Goal: Information Seeking & Learning: Understand process/instructions

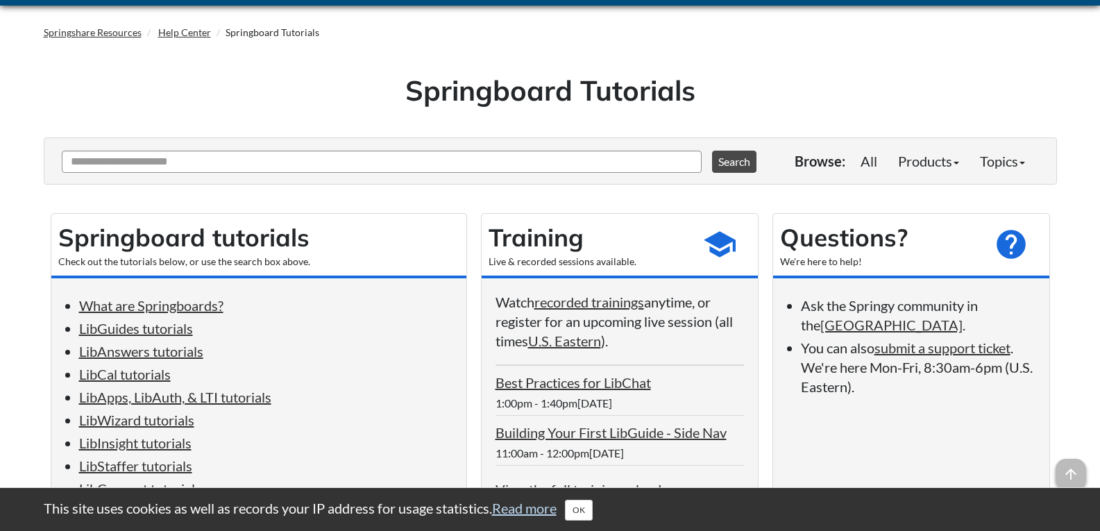
scroll to position [69, 0]
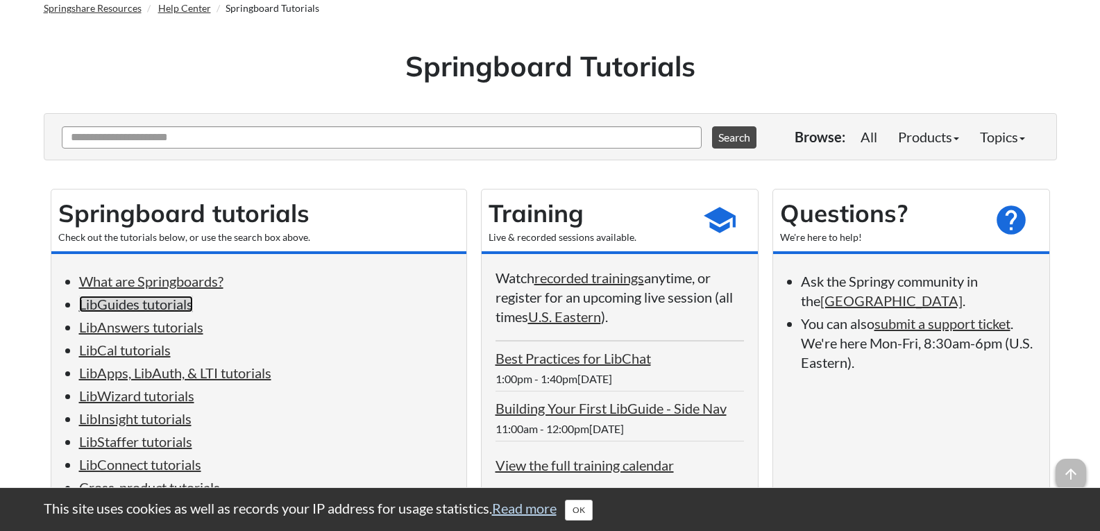
click at [178, 309] on link "LibGuides tutorials" at bounding box center [136, 304] width 114 height 17
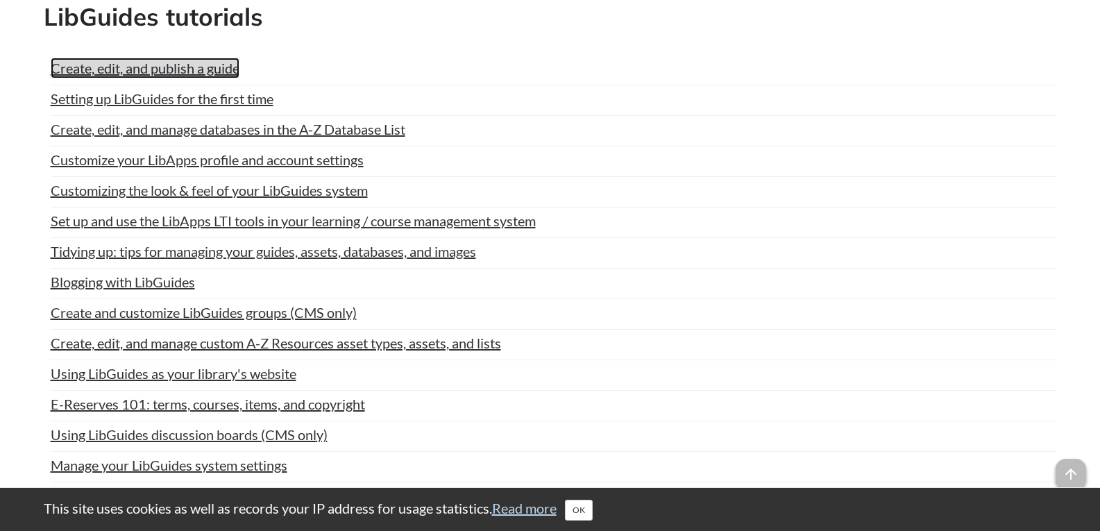
click at [205, 67] on link "Create, edit, and publish a guide" at bounding box center [145, 68] width 189 height 21
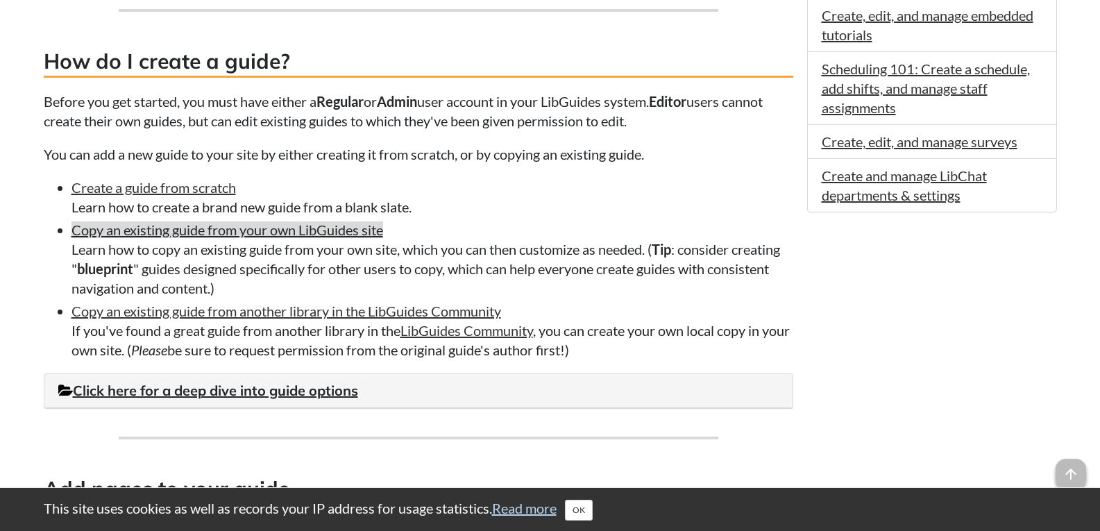
scroll to position [1041, 0]
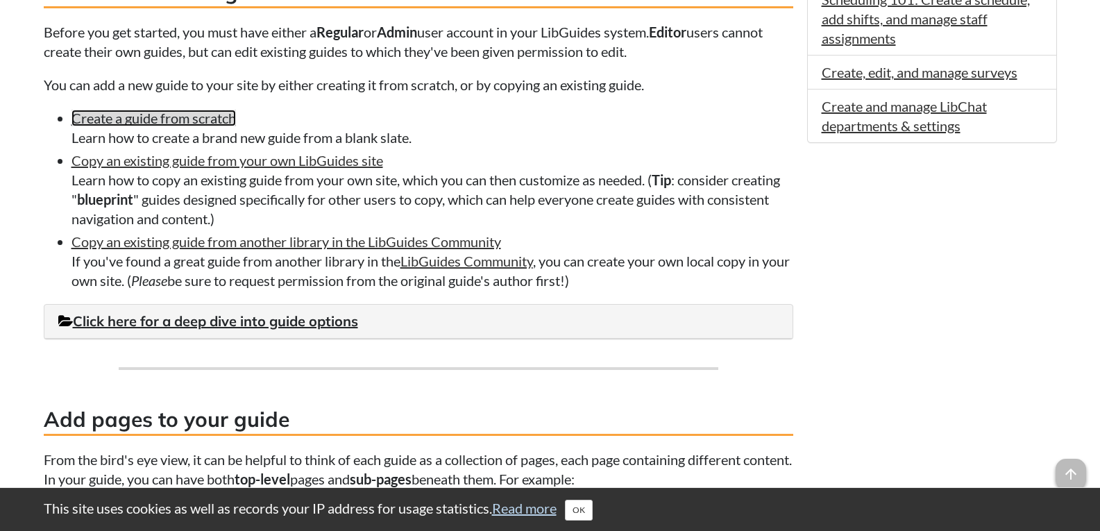
click at [219, 119] on link "Create a guide from scratch" at bounding box center [153, 118] width 164 height 17
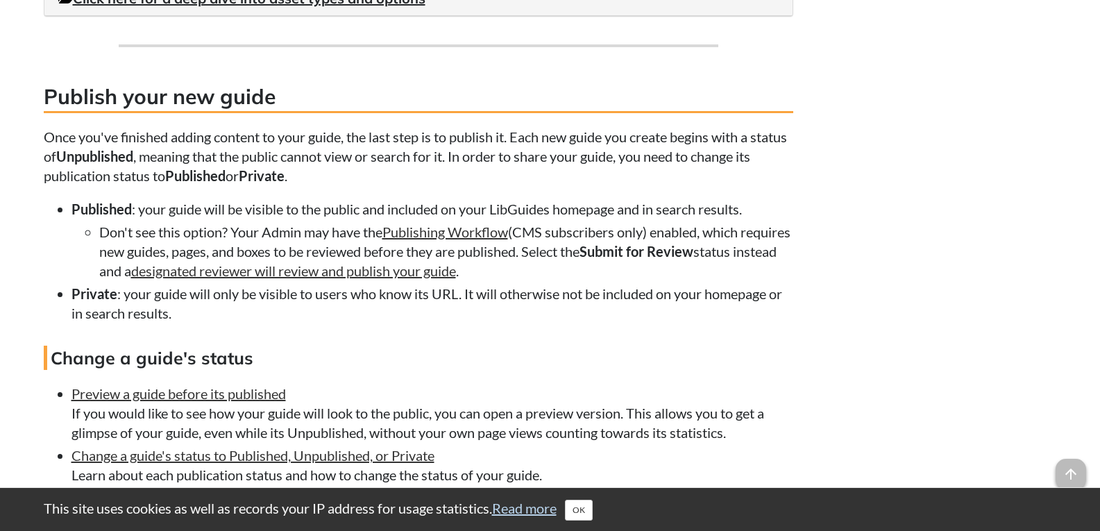
scroll to position [3120, 0]
